Goal: Task Accomplishment & Management: Use online tool/utility

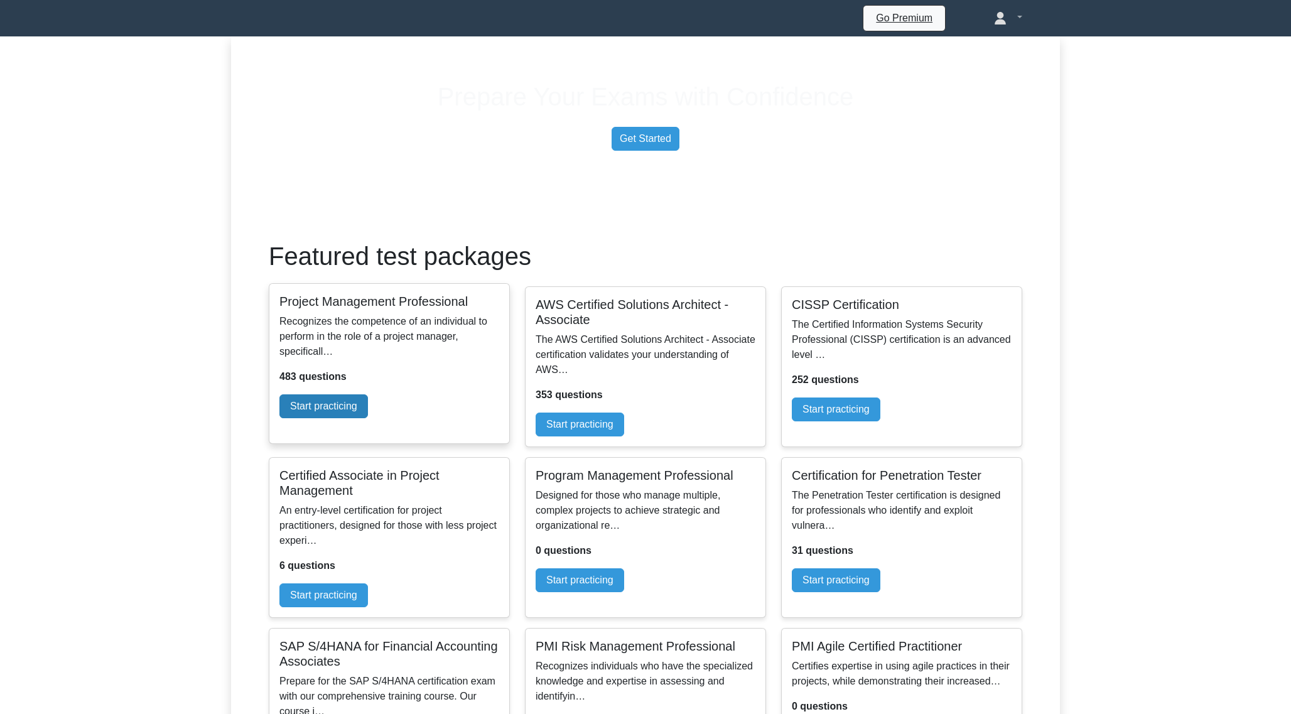
click at [368, 418] on link "Start practicing" at bounding box center [323, 406] width 89 height 24
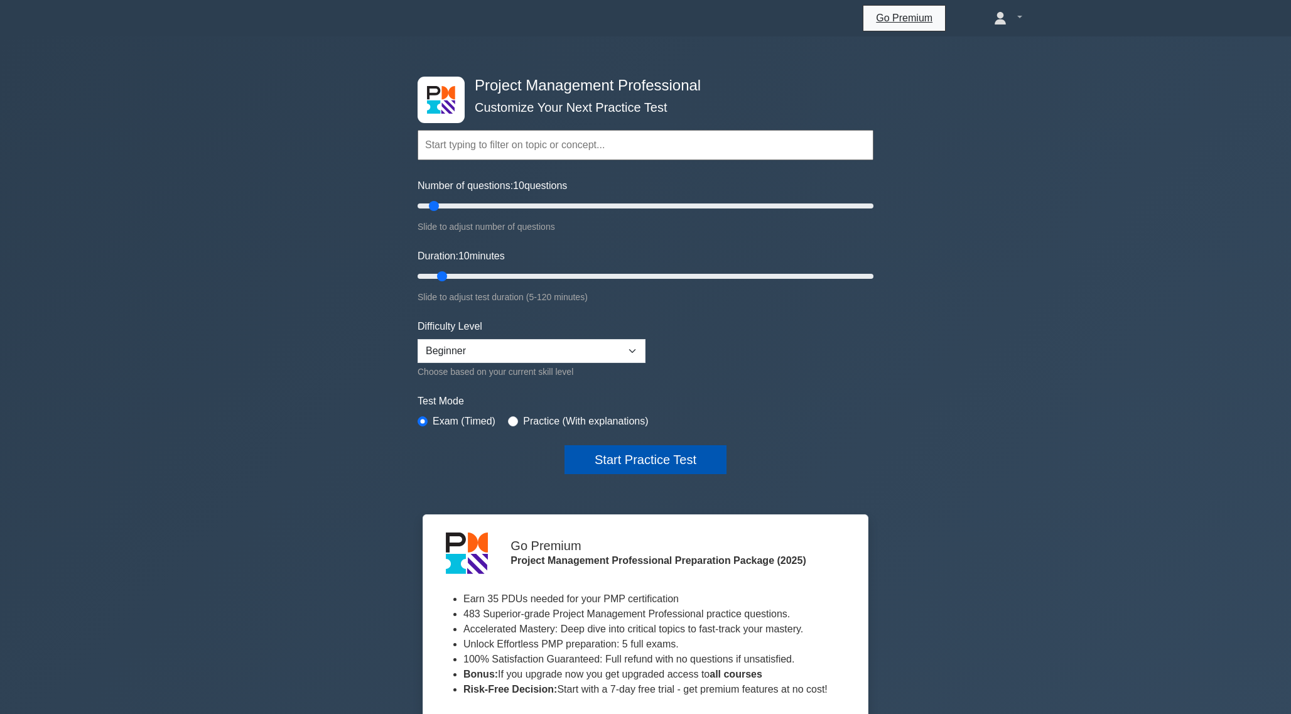
click at [621, 470] on button "Start Practice Test" at bounding box center [646, 459] width 162 height 29
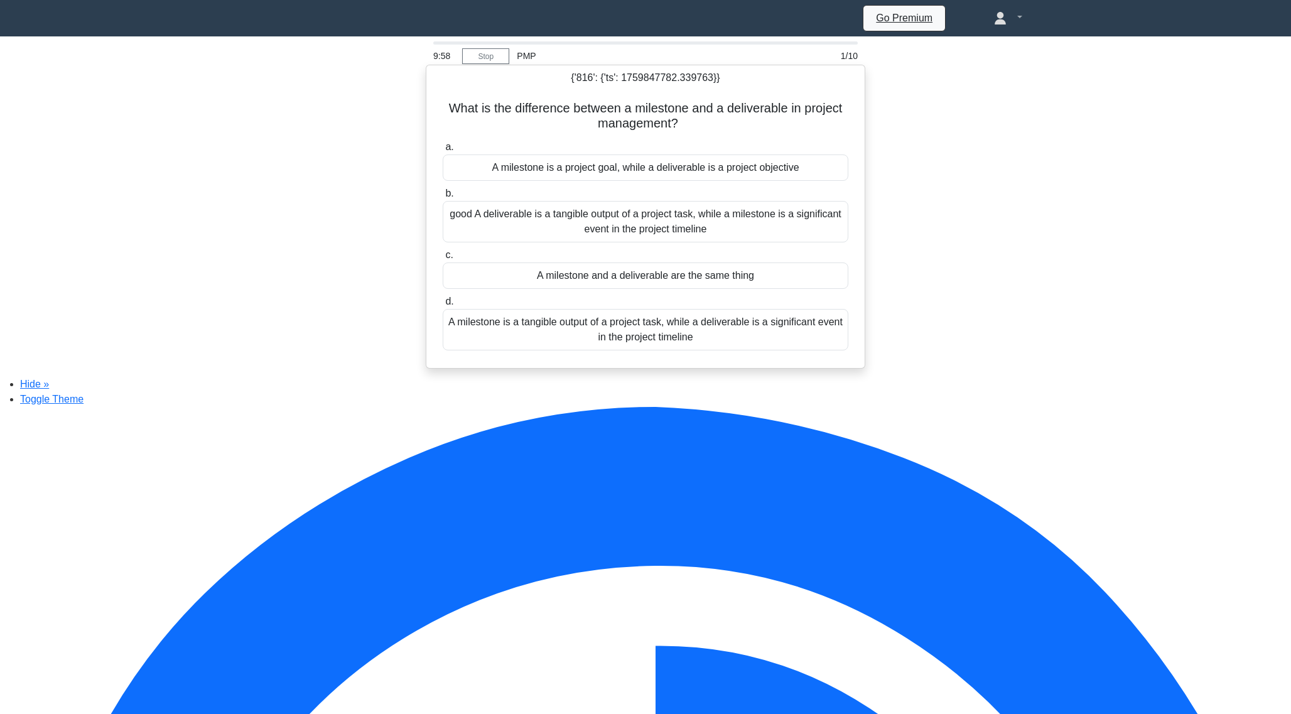
click at [591, 226] on div "good A deliverable is a tangible output of a project task, while a milestone is…" at bounding box center [646, 221] width 406 height 41
click at [443, 198] on input "b. good A deliverable is a tangible output of a project task, while a milestone…" at bounding box center [443, 194] width 0 height 8
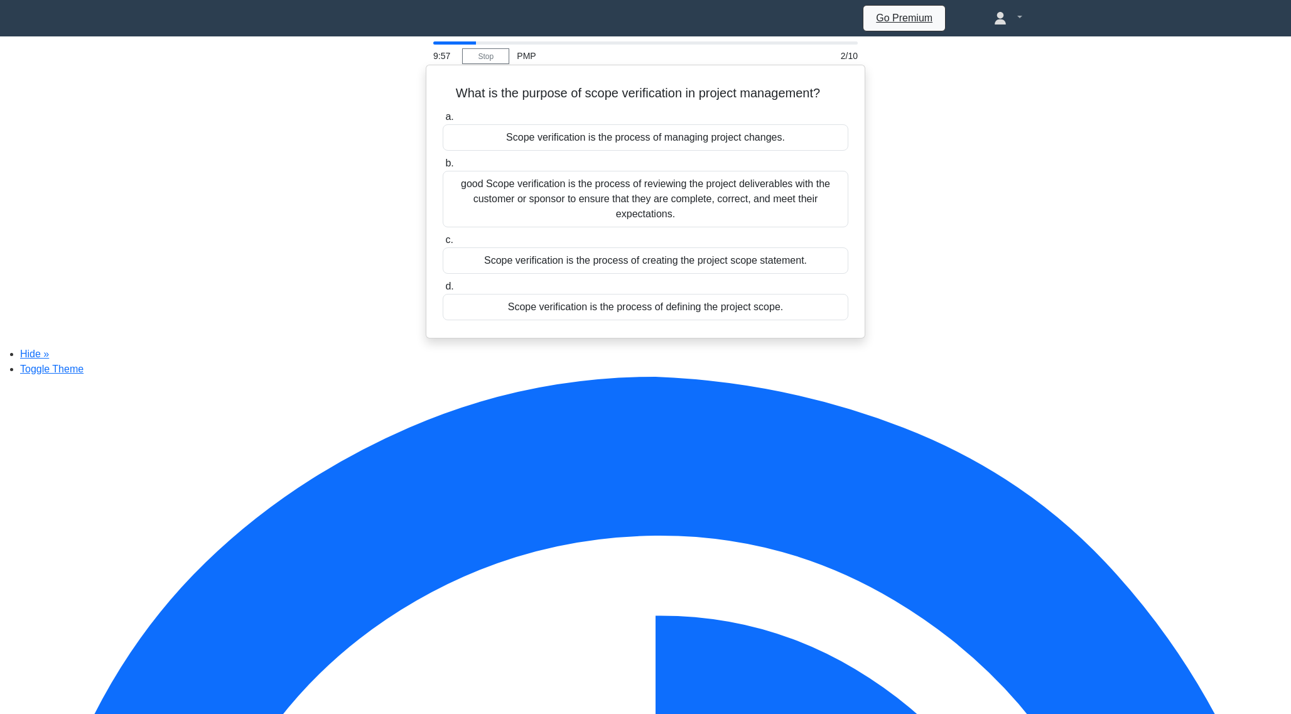
click at [595, 209] on div "good Scope verification is the process of reviewing the project deliverables wi…" at bounding box center [646, 199] width 406 height 57
click at [443, 168] on input "b. good Scope verification is the process of reviewing the project deliverables…" at bounding box center [443, 164] width 0 height 8
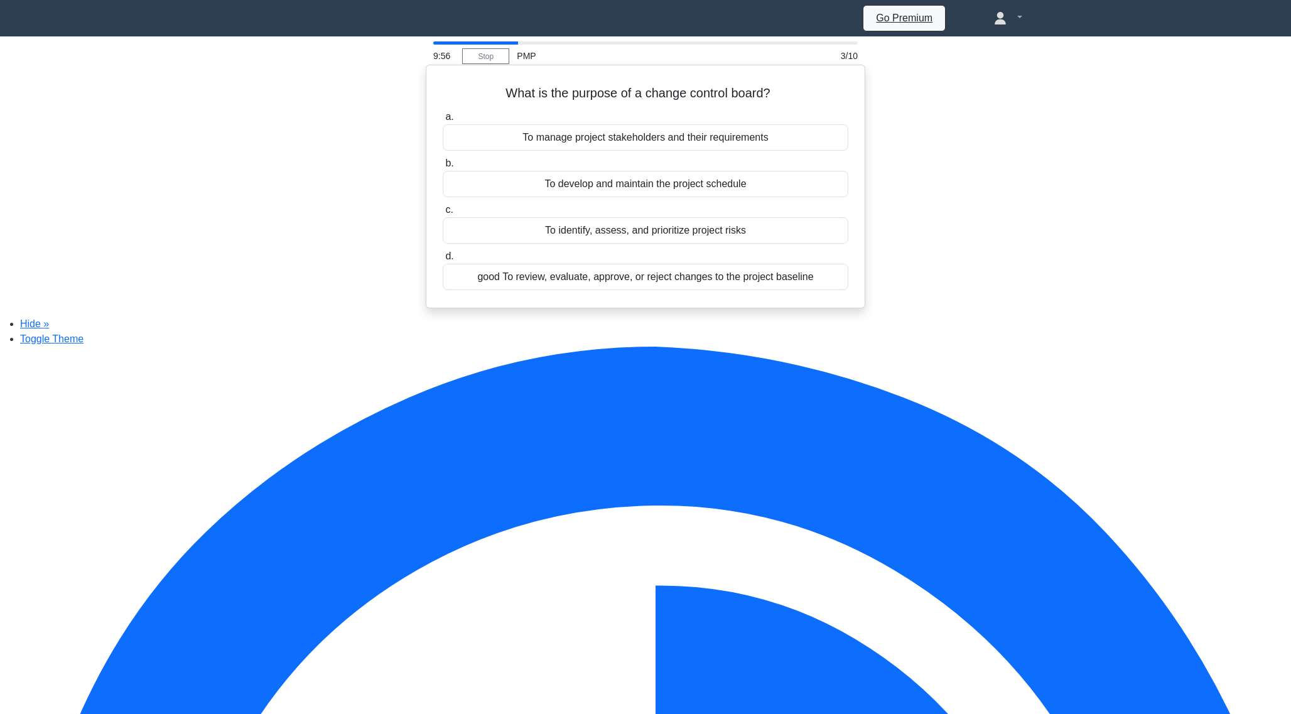
click at [593, 279] on div "good To review, evaluate, approve, or reject changes to the project baseline" at bounding box center [646, 277] width 406 height 26
click at [443, 261] on input "d. good To review, evaluate, approve, or reject changes to the project baseline" at bounding box center [443, 256] width 0 height 8
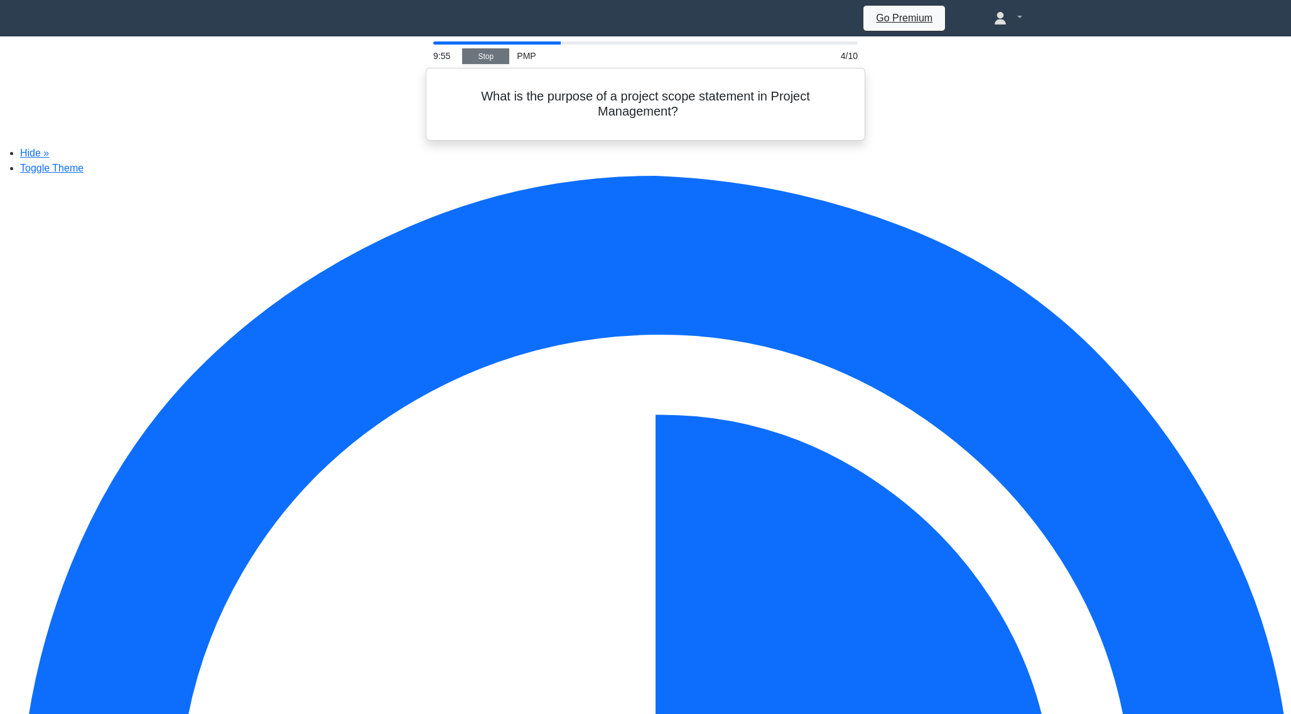
click at [496, 63] on link "Stop" at bounding box center [485, 56] width 47 height 16
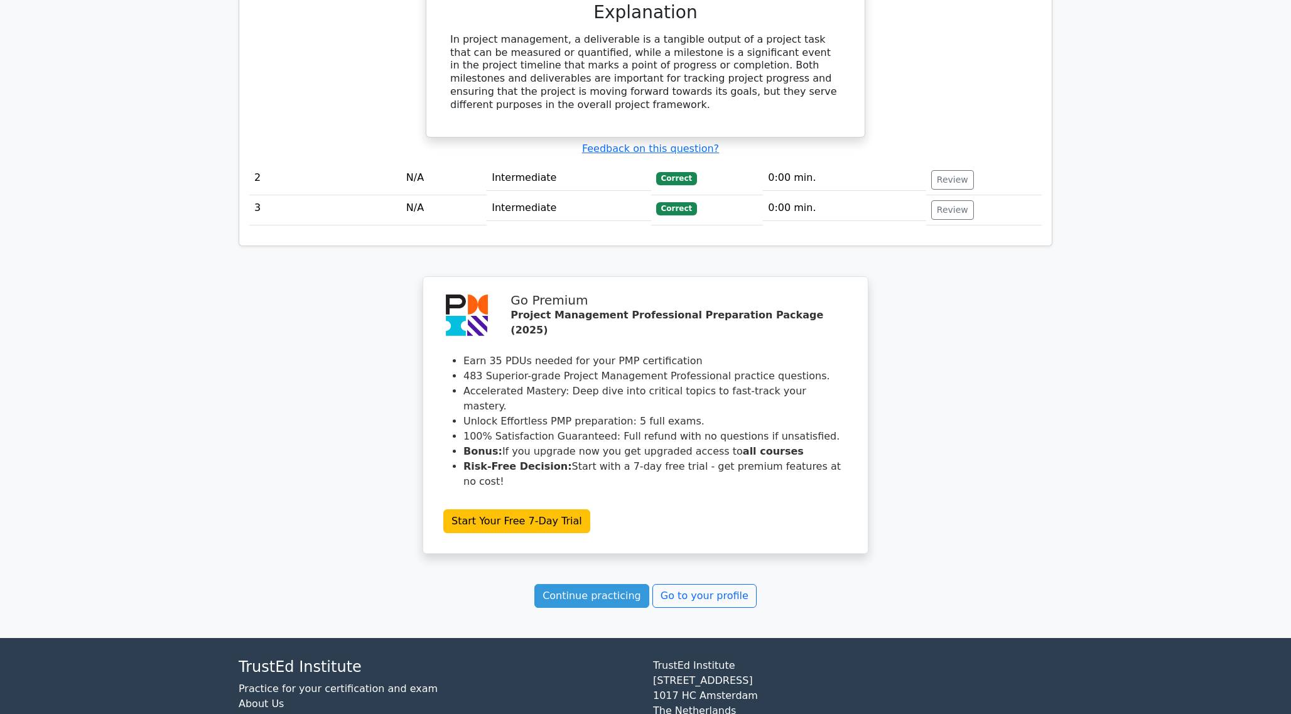
scroll to position [1264, 0]
